Goal: Transaction & Acquisition: Purchase product/service

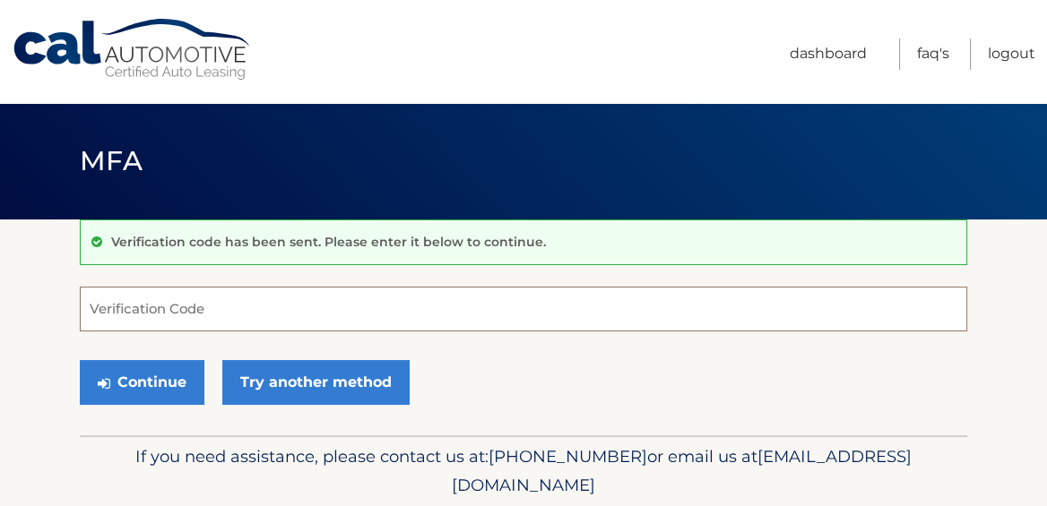
click at [143, 310] on input "Verification Code" at bounding box center [523, 309] width 887 height 45
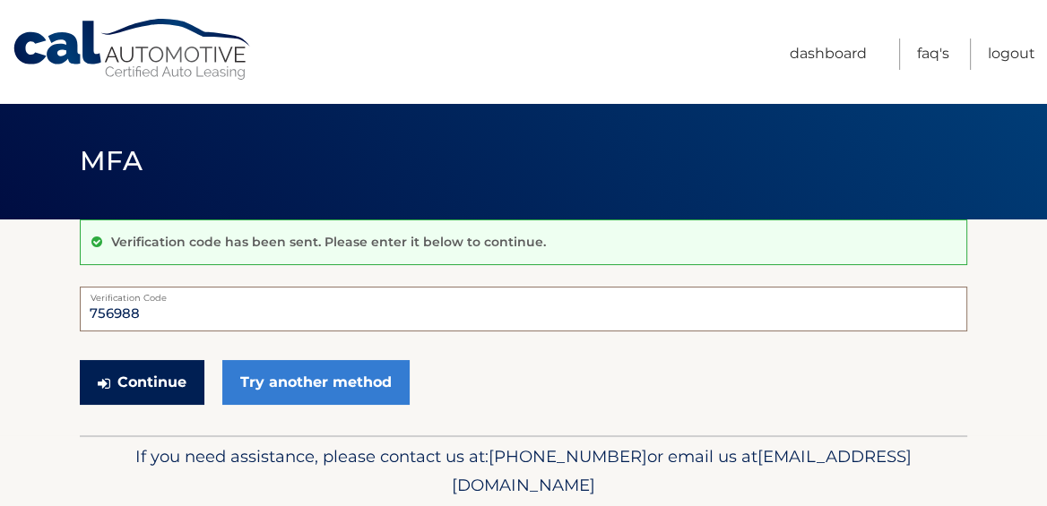
type input "756988"
click at [143, 381] on button "Continue" at bounding box center [142, 382] width 125 height 45
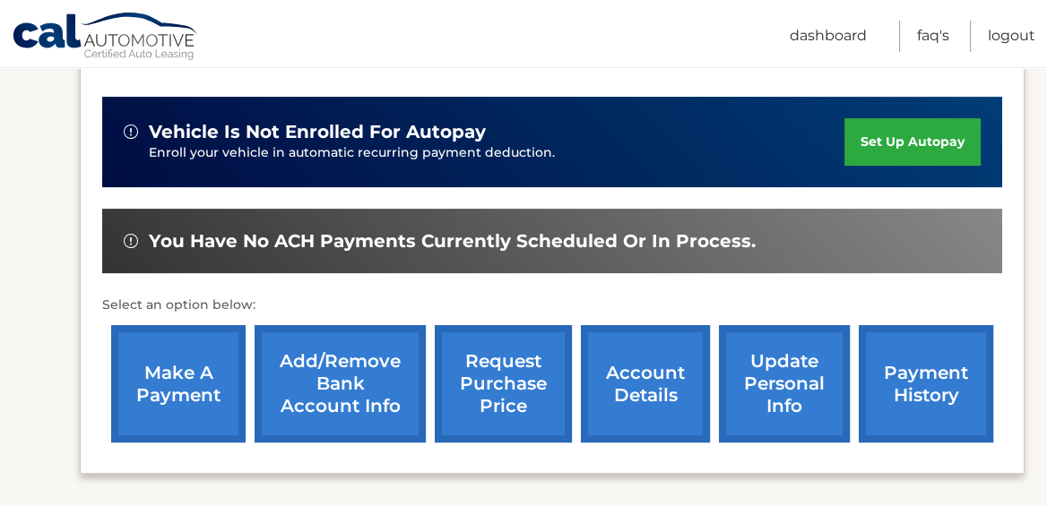
scroll to position [467, 0]
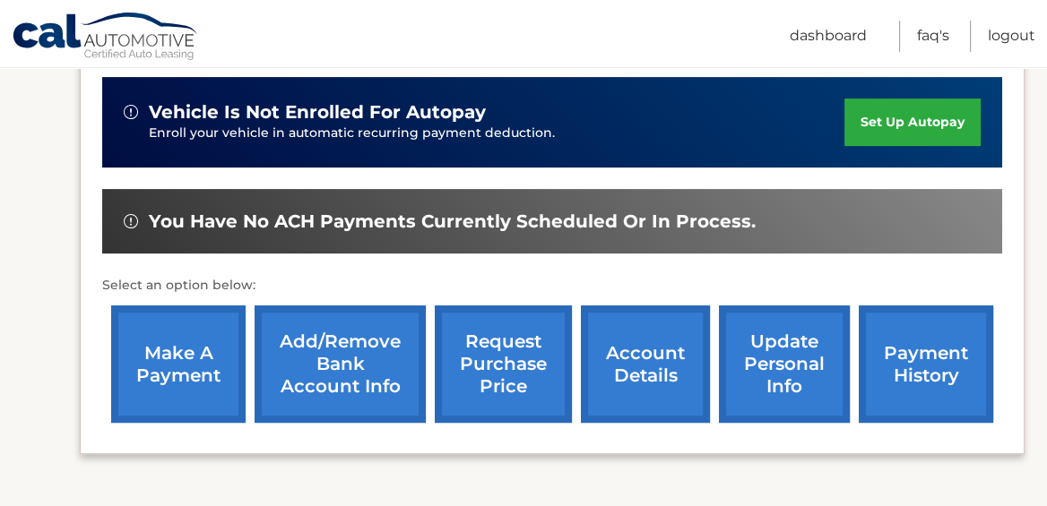
click at [190, 341] on link "make a payment" at bounding box center [178, 364] width 134 height 117
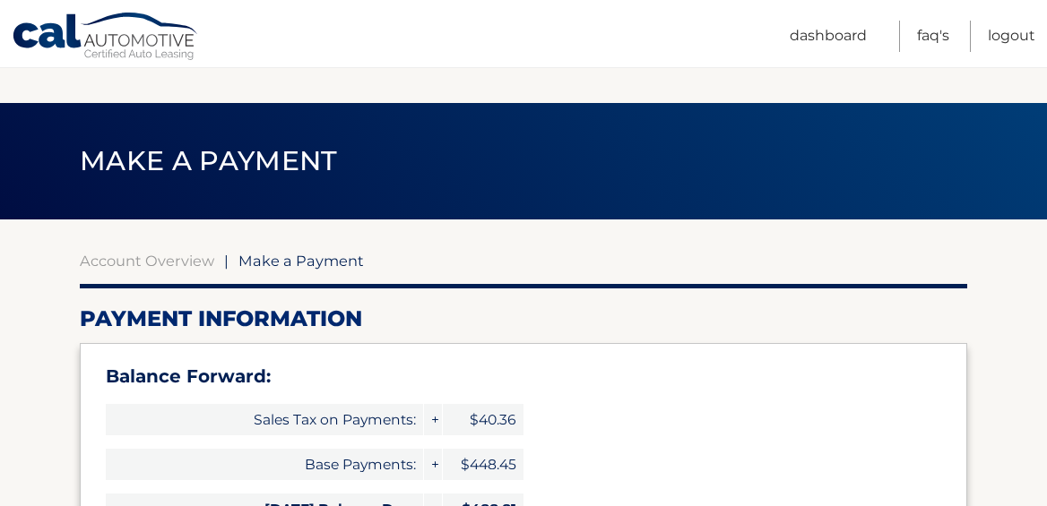
select select "MzdlNDBiMGQtYjczZi00ZDk1LWFlNTItYWE4OGRhOGE1NzEx"
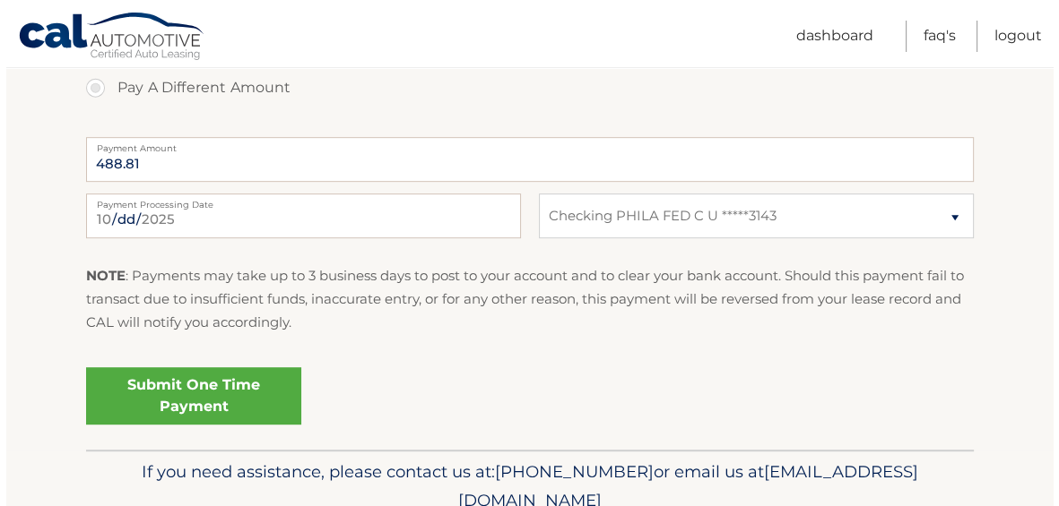
scroll to position [857, 0]
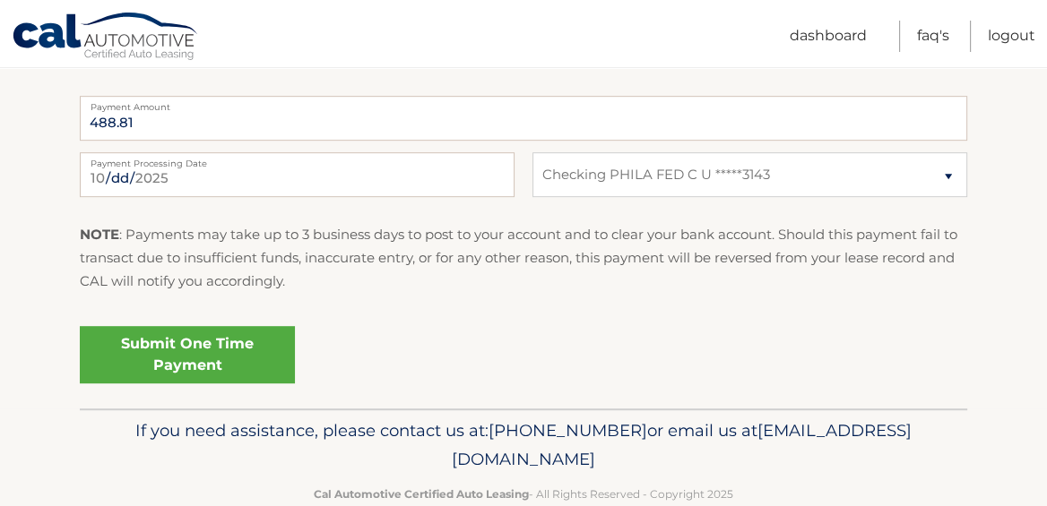
click at [173, 355] on link "Submit One Time Payment" at bounding box center [187, 354] width 215 height 57
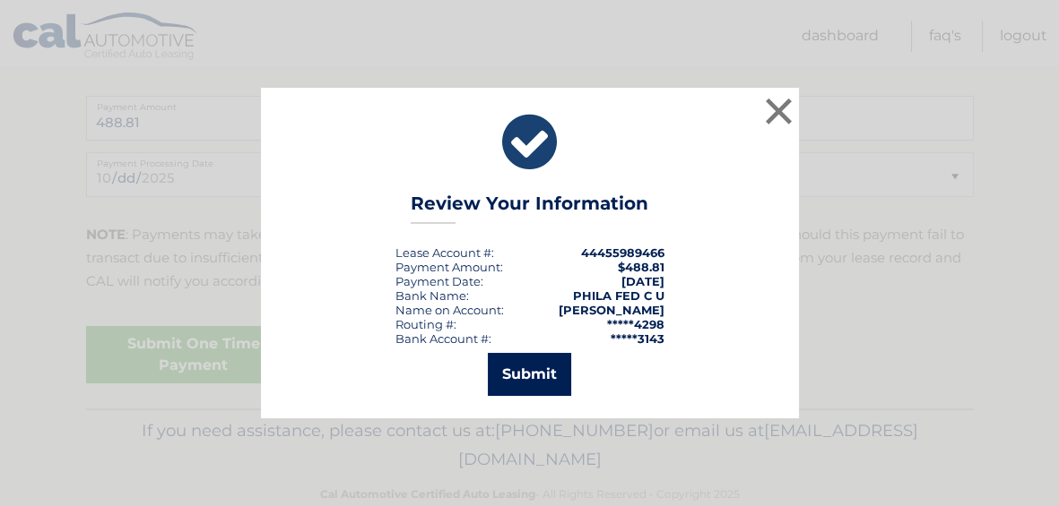
click at [527, 368] on button "Submit" at bounding box center [529, 374] width 83 height 43
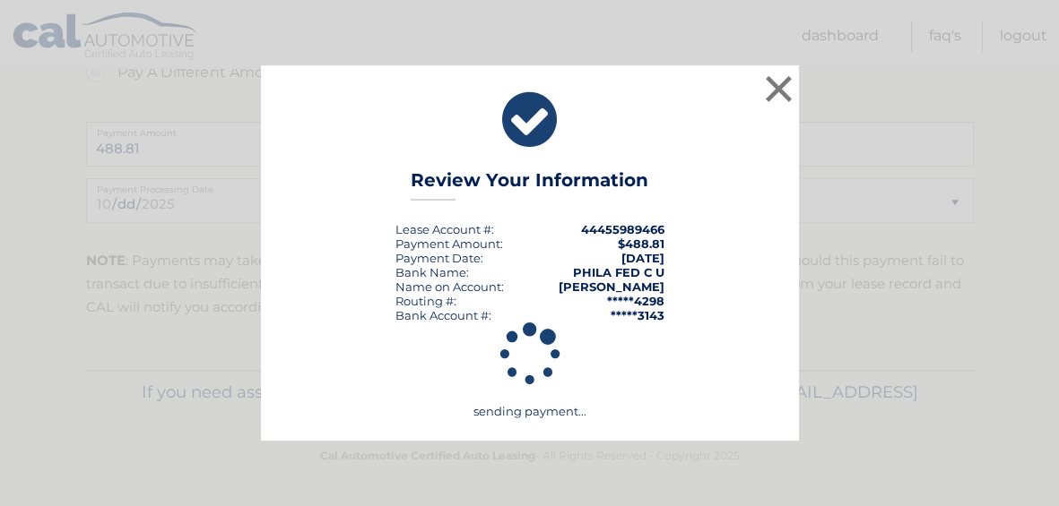
scroll to position [830, 0]
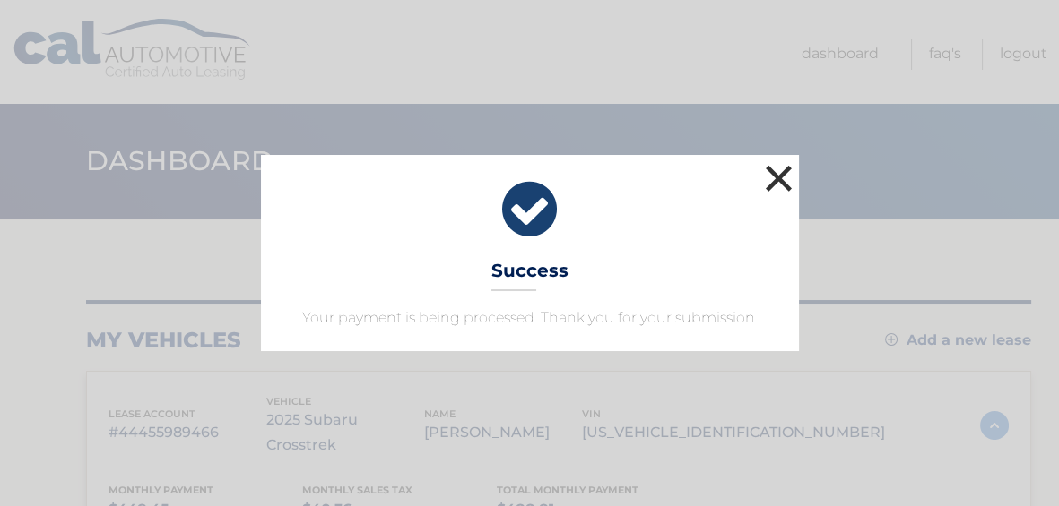
click at [770, 179] on button "×" at bounding box center [779, 178] width 36 height 36
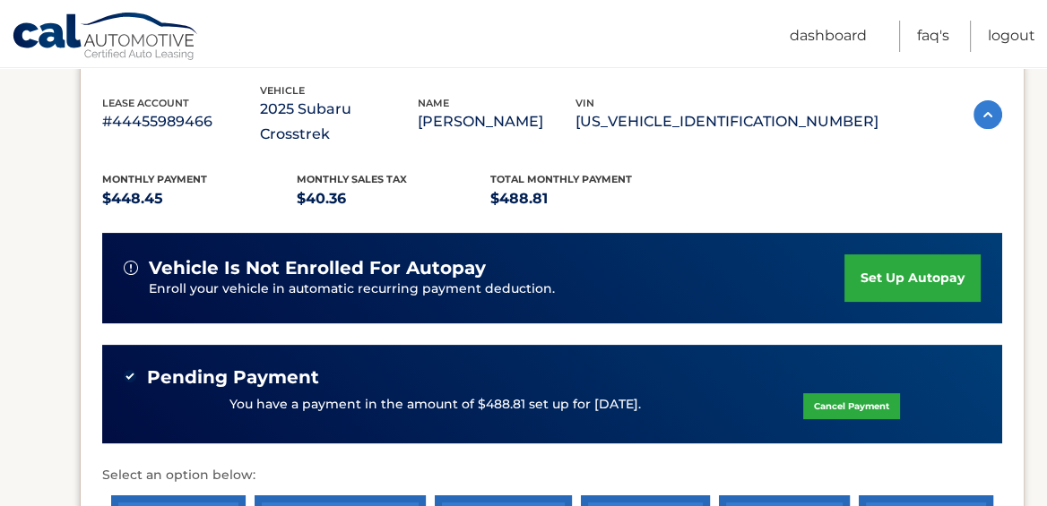
scroll to position [389, 0]
